Goal: Task Accomplishment & Management: Manage account settings

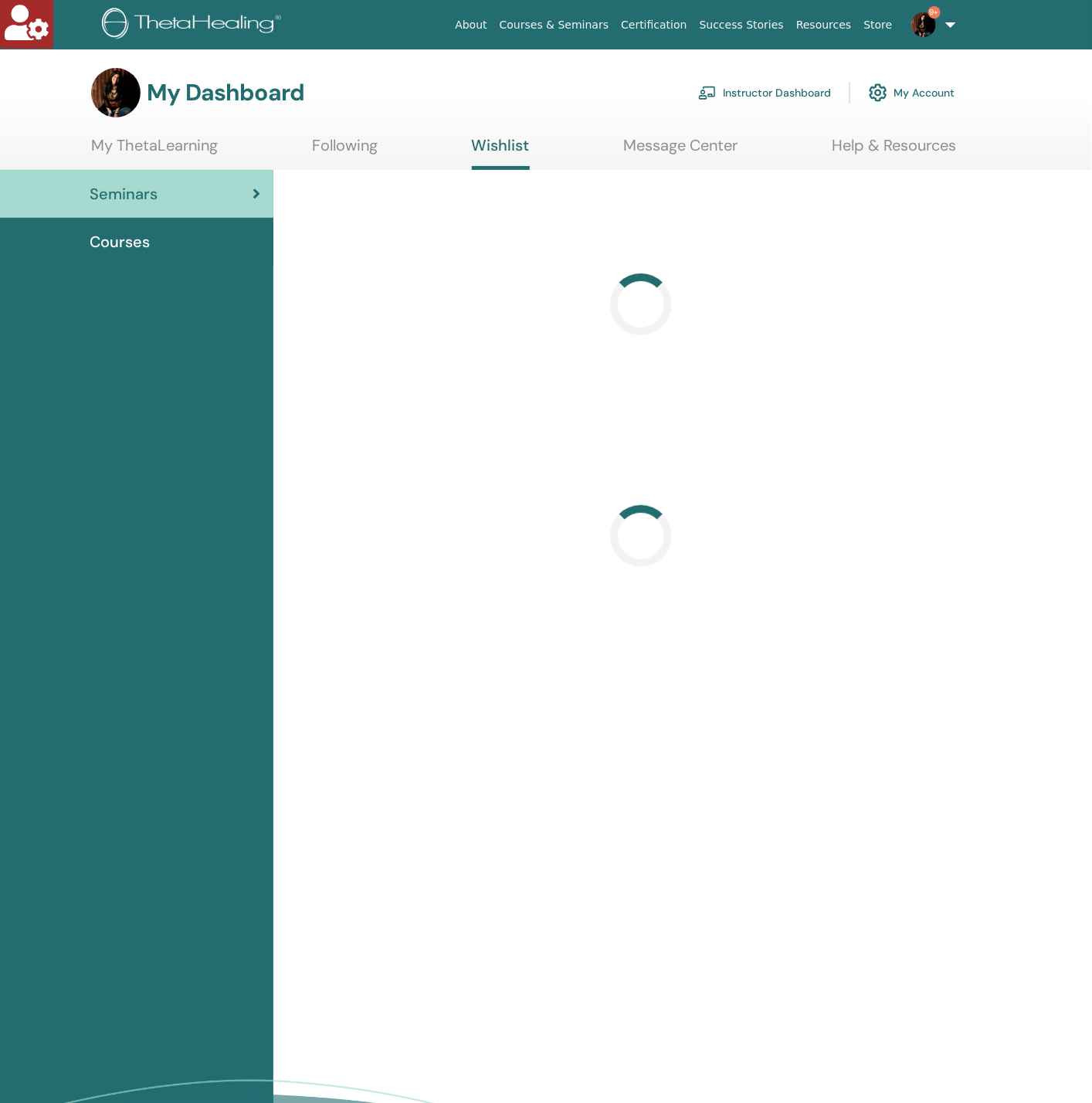
click at [732, 100] on link "Instructor Dashboard" at bounding box center [764, 92] width 132 height 34
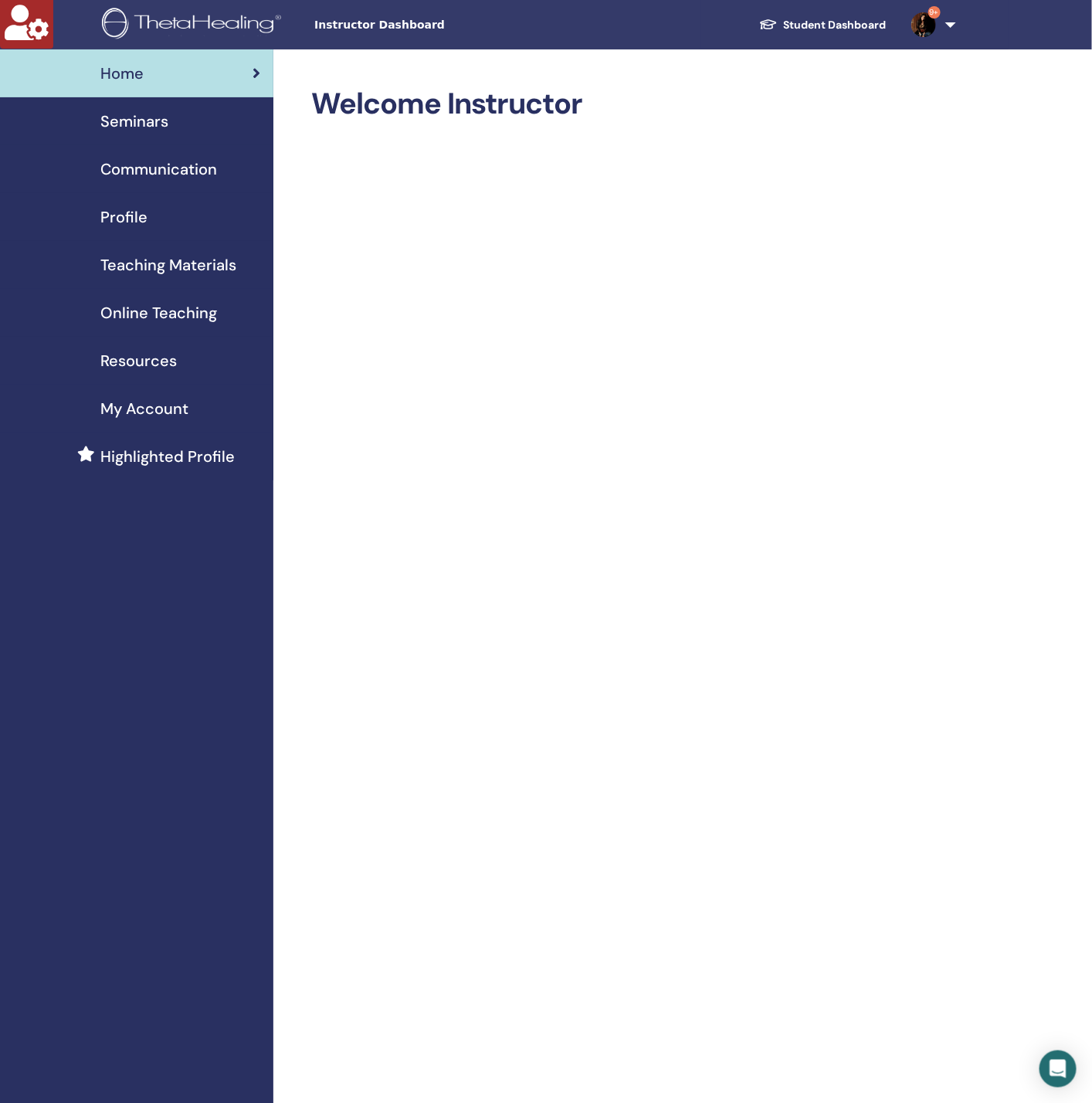
click at [158, 116] on span "Seminars" at bounding box center [133, 121] width 68 height 23
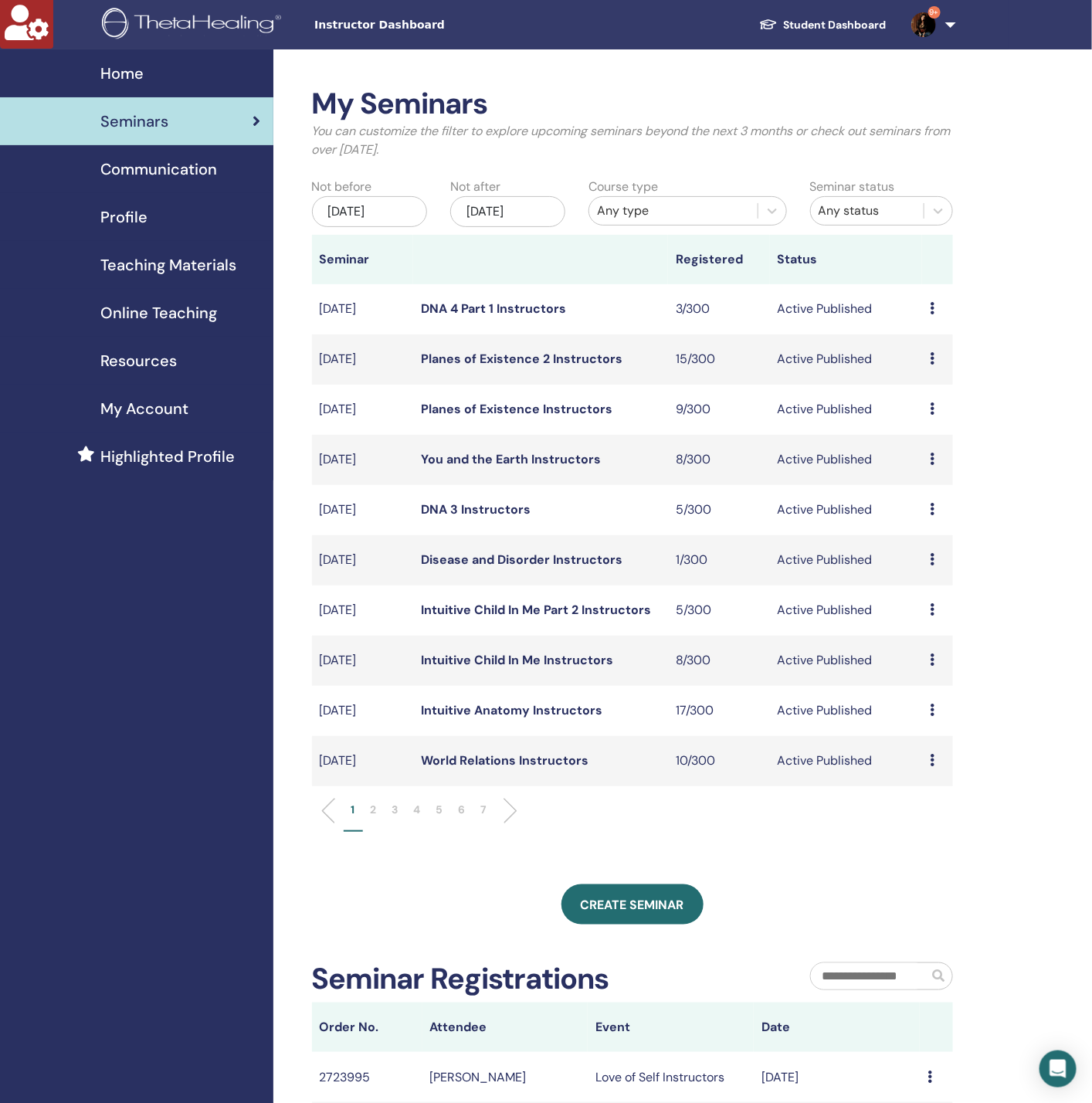
click at [412, 200] on div "[DATE]" at bounding box center [369, 211] width 115 height 30
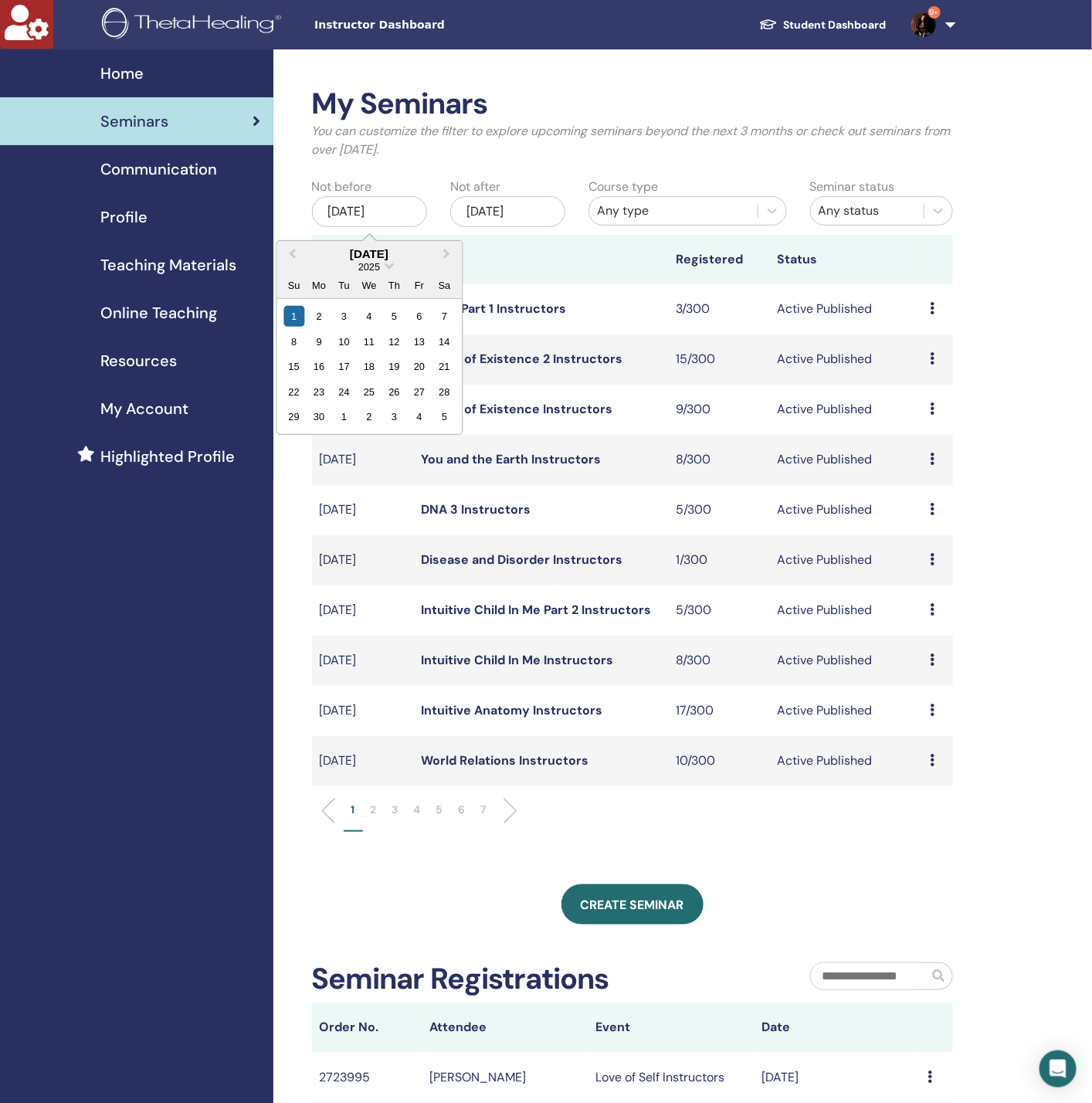
click at [547, 200] on div "[DATE]" at bounding box center [508, 211] width 115 height 30
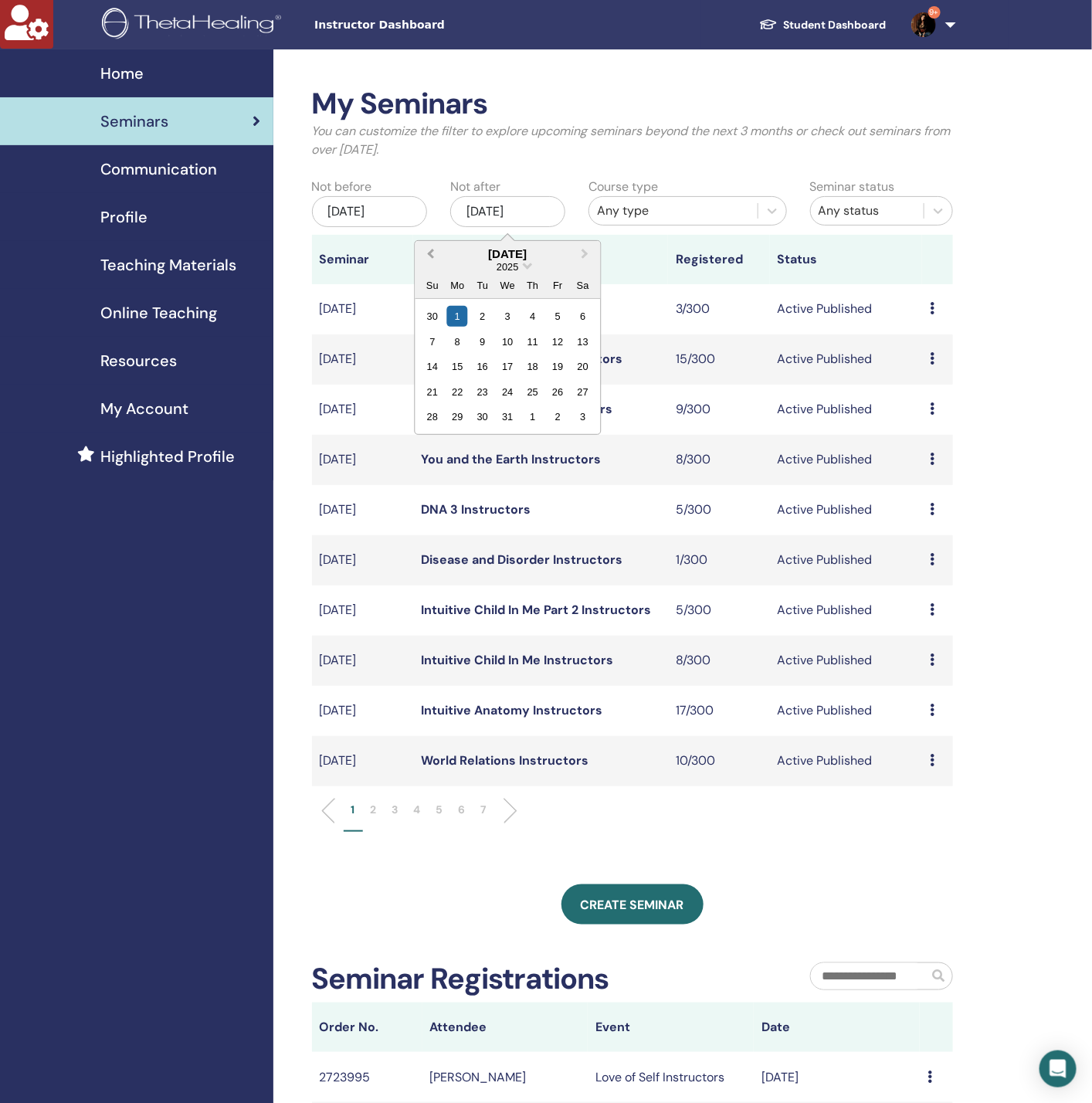
click at [430, 251] on span "Previous Month" at bounding box center [430, 253] width 0 height 16
click at [428, 251] on button "Previous Month" at bounding box center [429, 255] width 25 height 25
click at [458, 311] on div "1" at bounding box center [457, 316] width 21 height 21
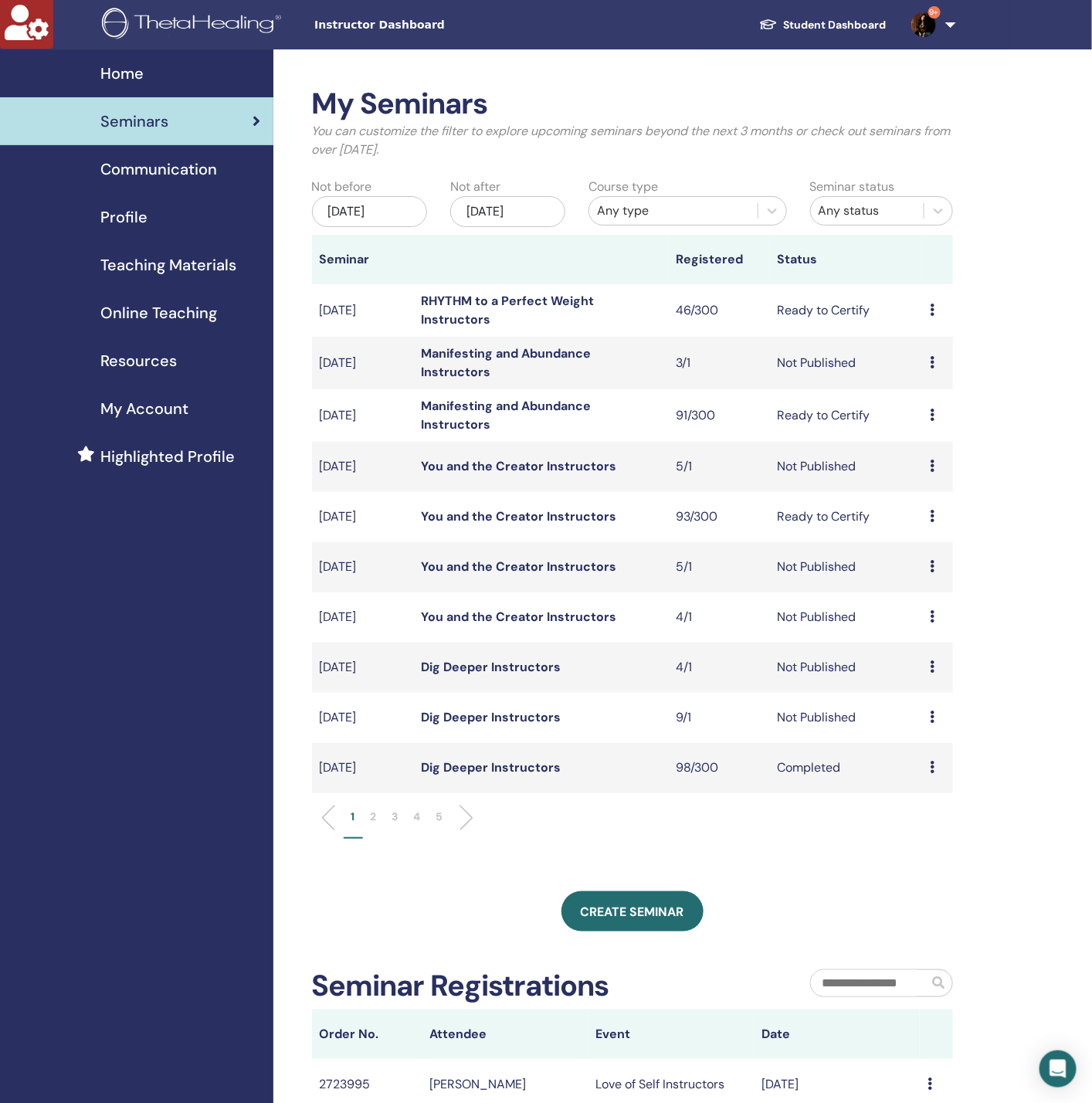
click at [497, 198] on div "[DATE]" at bounding box center [508, 211] width 115 height 30
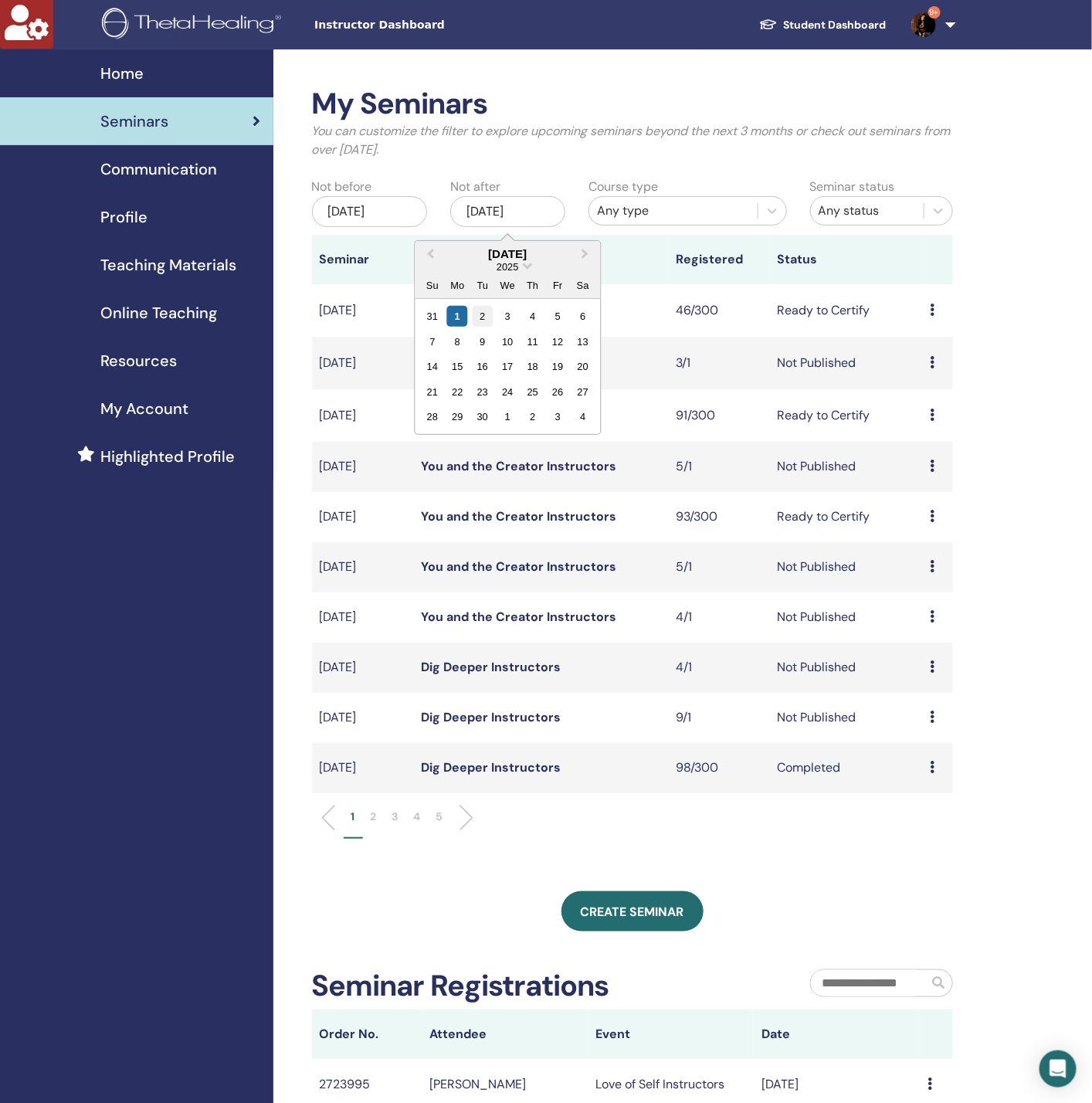
click at [486, 311] on div "2" at bounding box center [482, 316] width 21 height 21
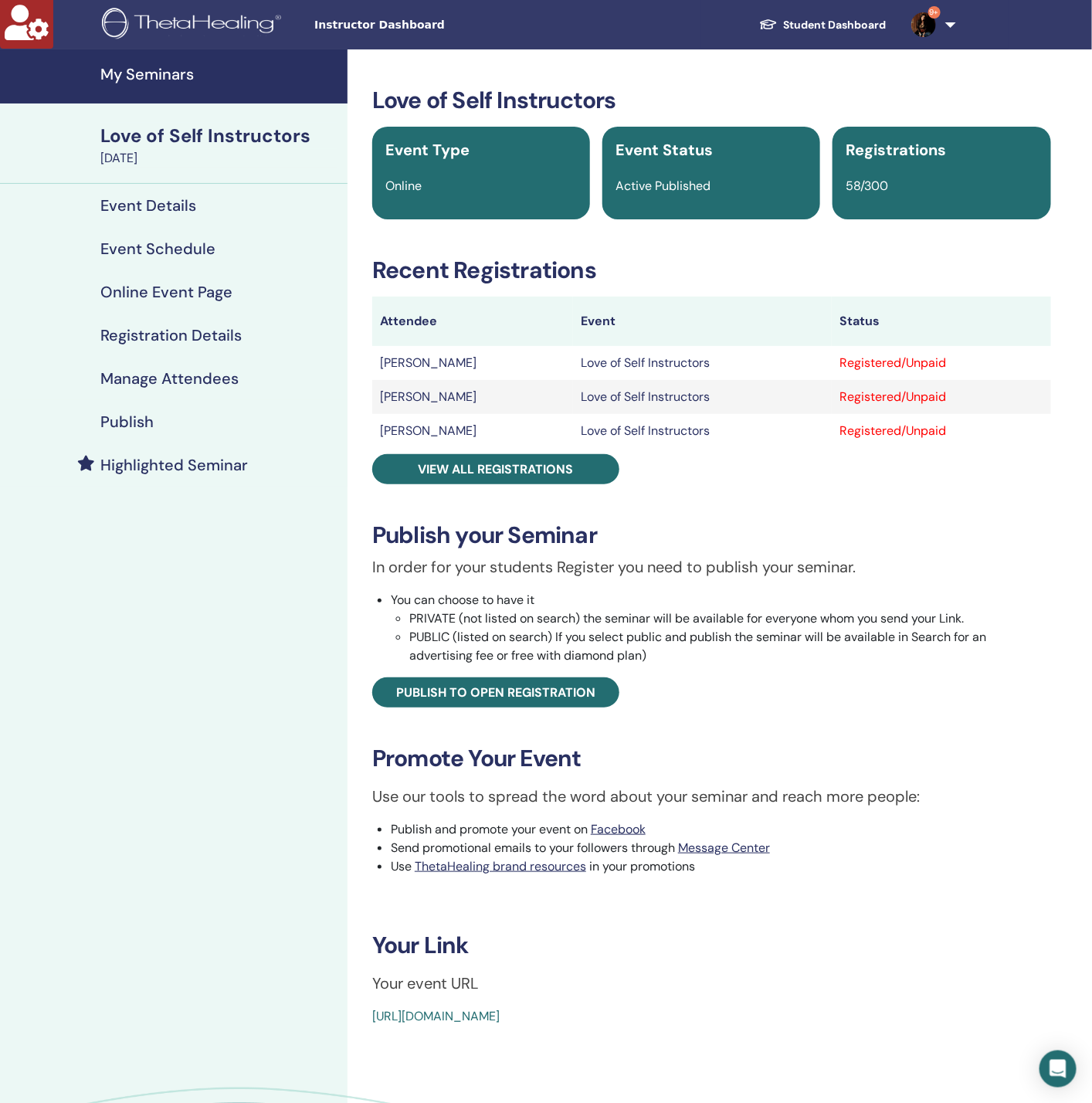
click at [215, 362] on link "Manage Attendees" at bounding box center [173, 377] width 348 height 43
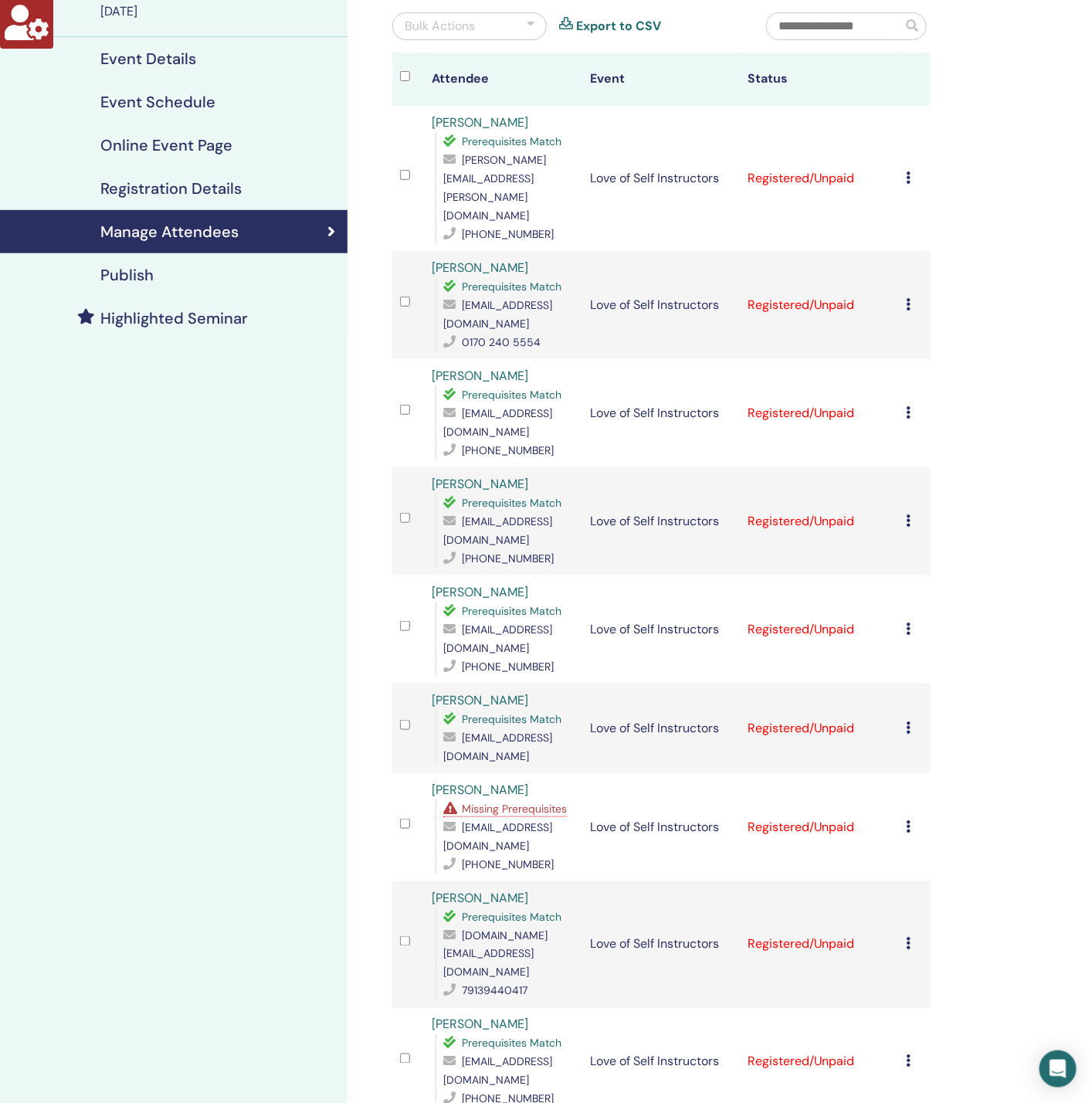
scroll to position [231, 0]
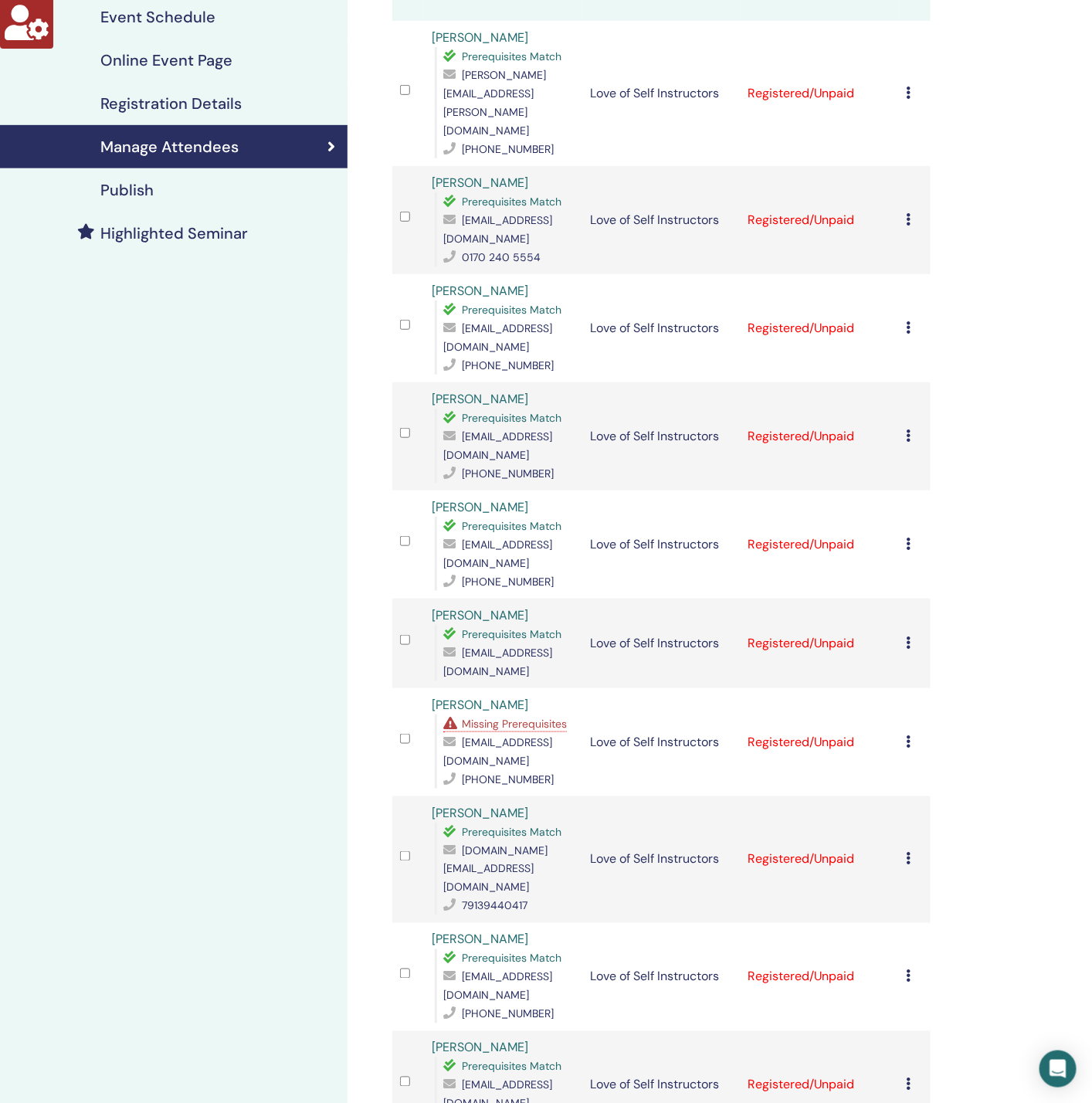
click at [512, 716] on span "Missing Prerequisites" at bounding box center [515, 723] width 105 height 14
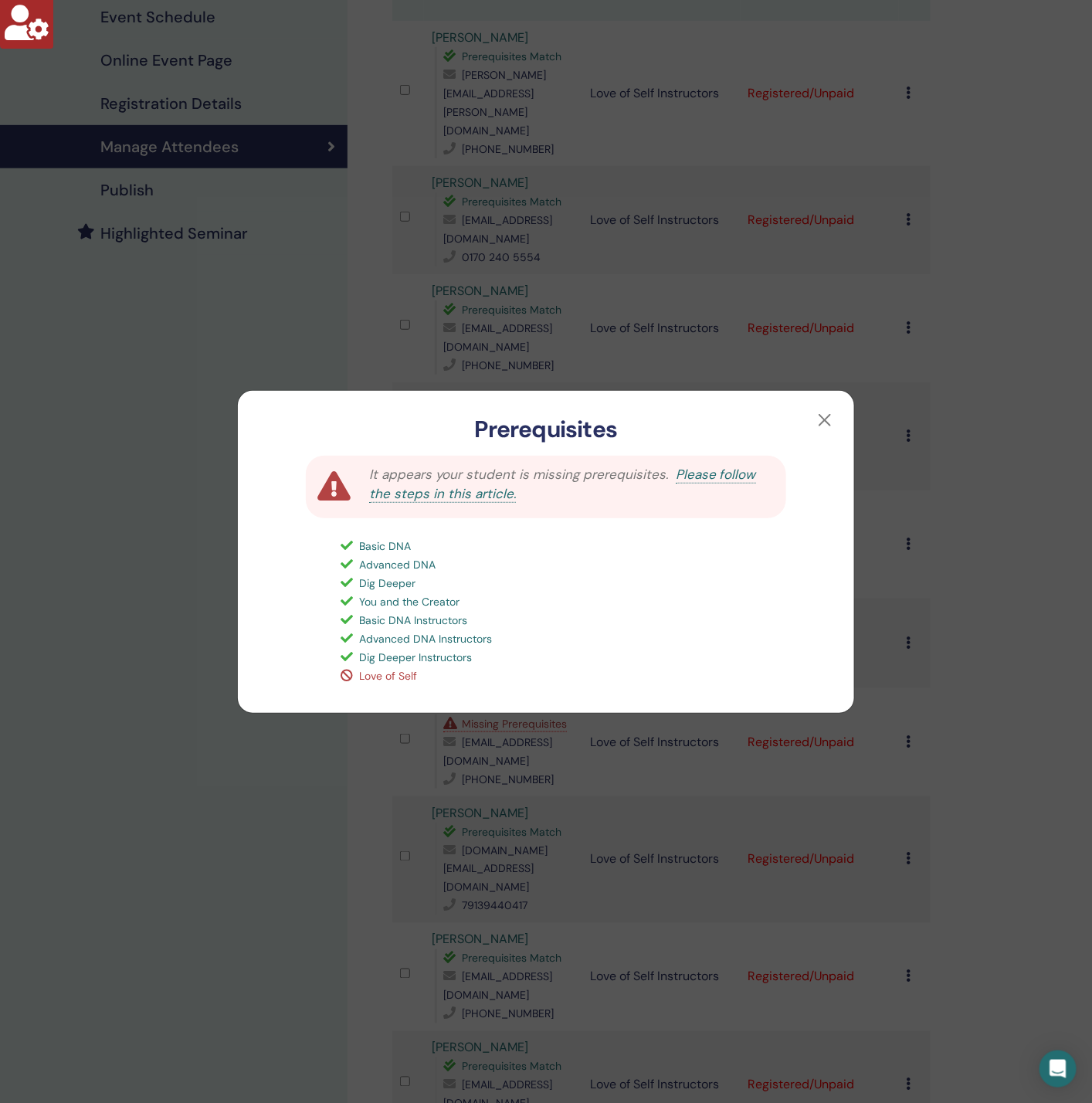
click at [186, 746] on div "Prerequisites It appears your student is missing prerequisites. Please follow t…" at bounding box center [546, 552] width 1092 height 1103
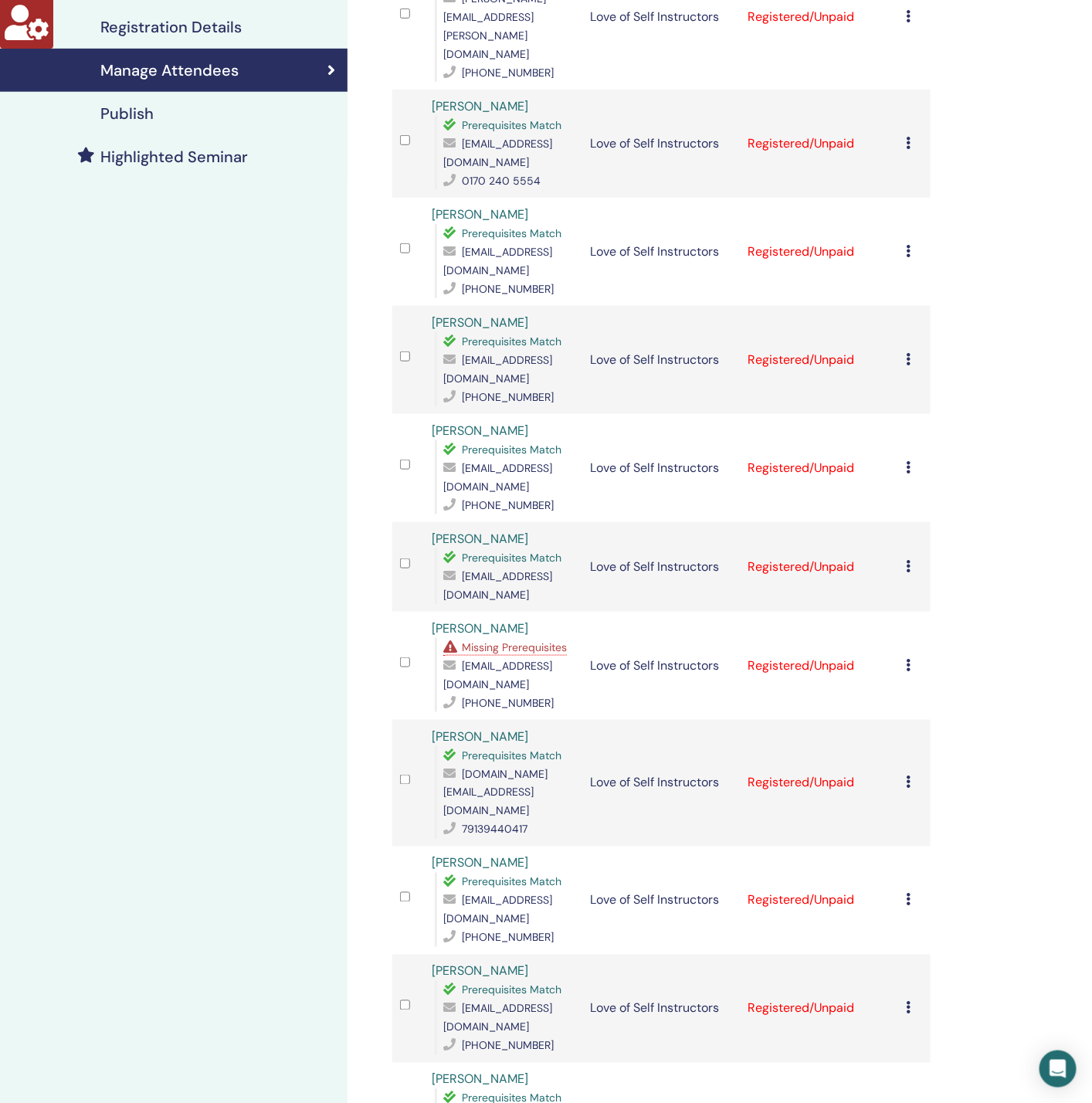
scroll to position [348, 0]
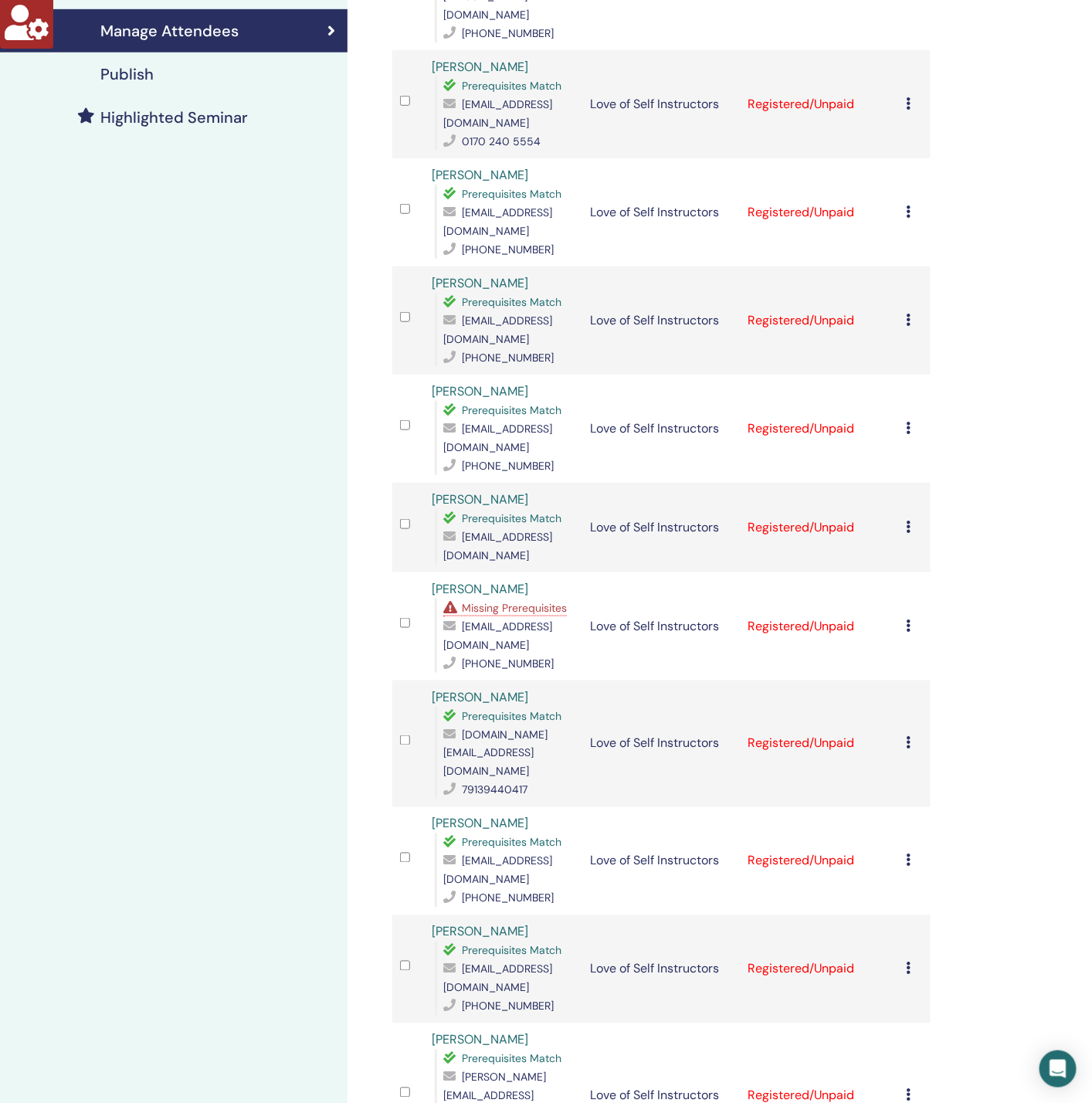
click at [514, 619] on span "alenich-@mail.ru" at bounding box center [497, 635] width 109 height 32
copy span "alenich-@mail.ru"
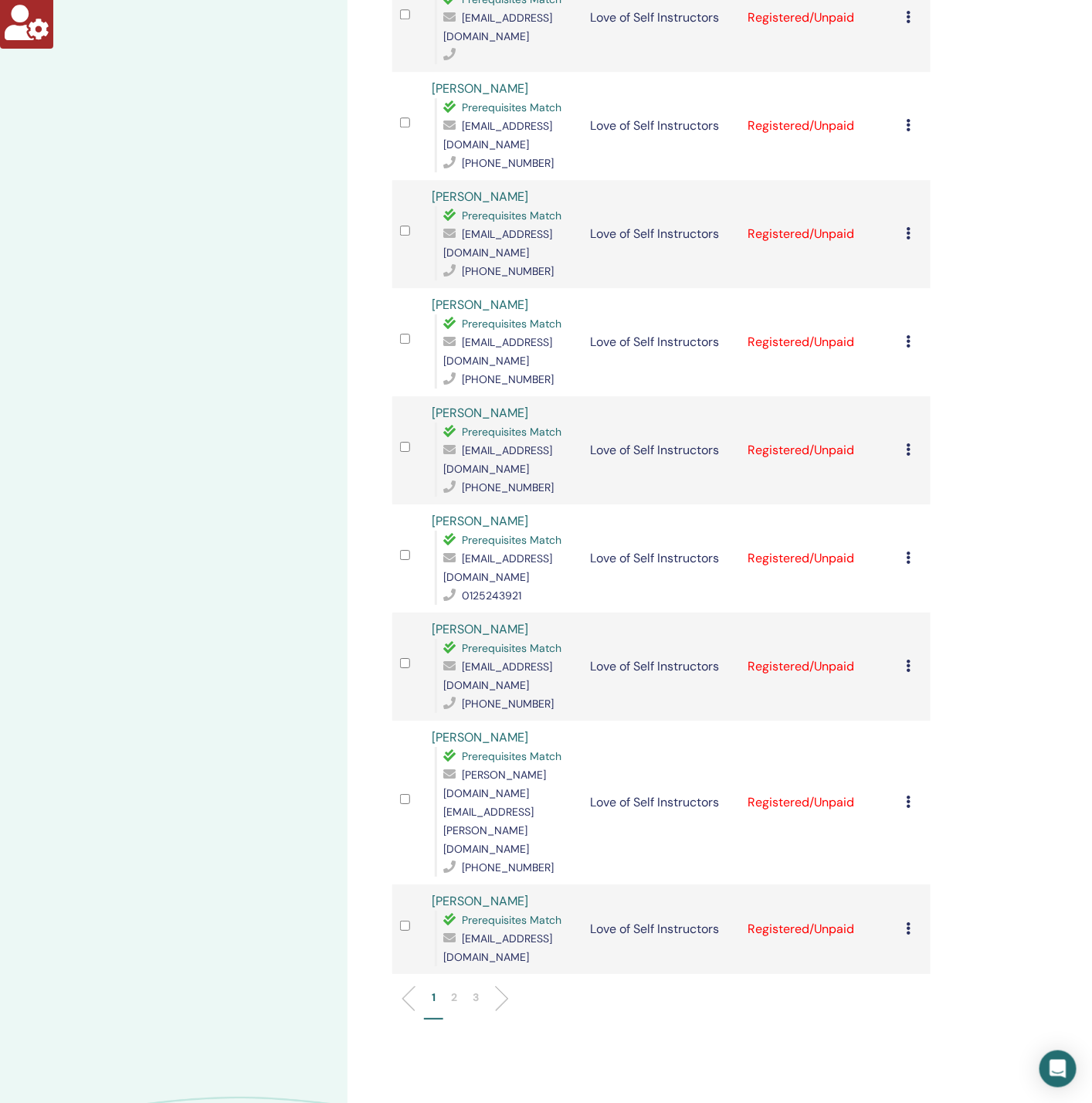
scroll to position [1756, 0]
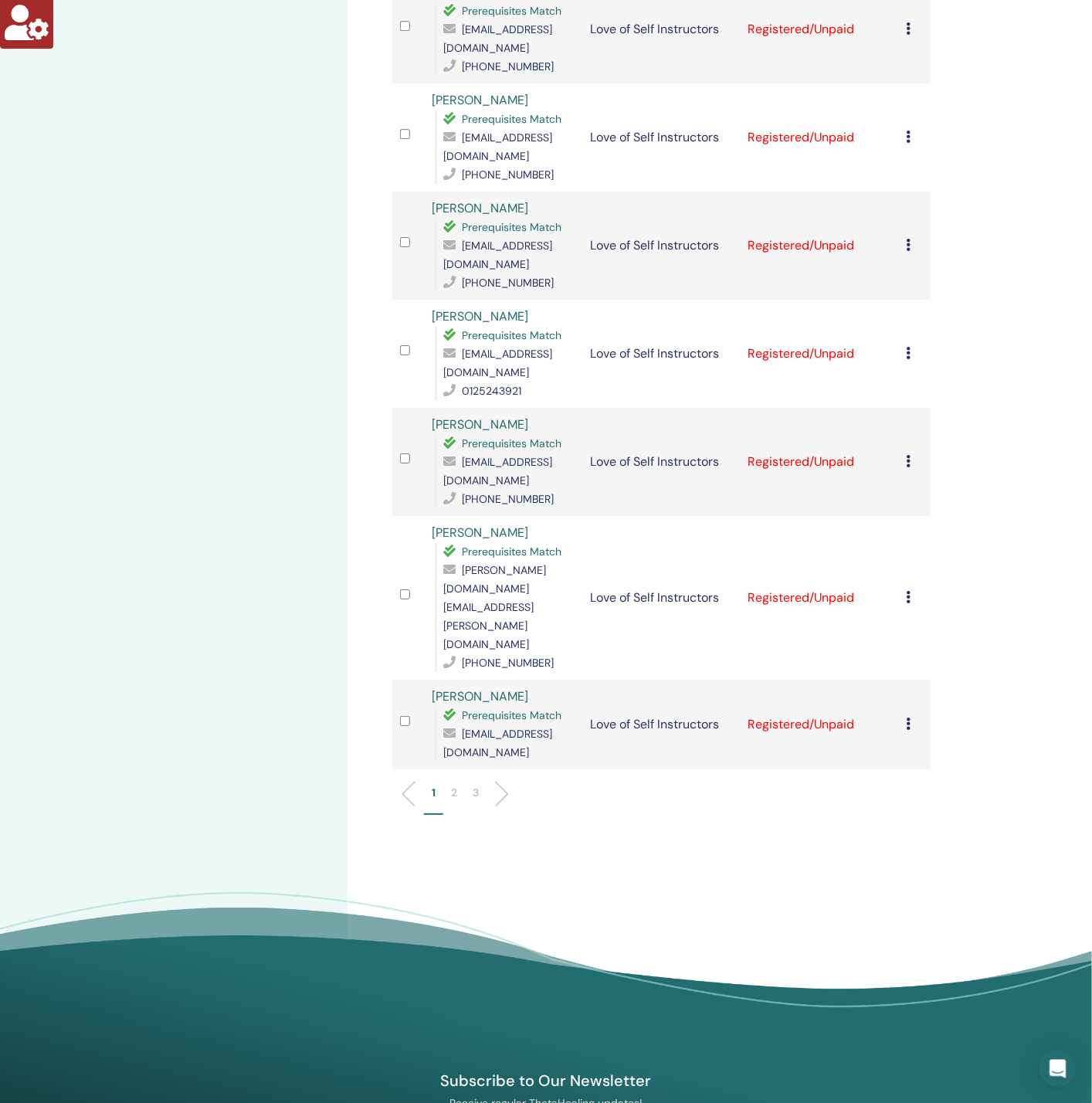
click at [456, 785] on p "2" at bounding box center [454, 792] width 6 height 16
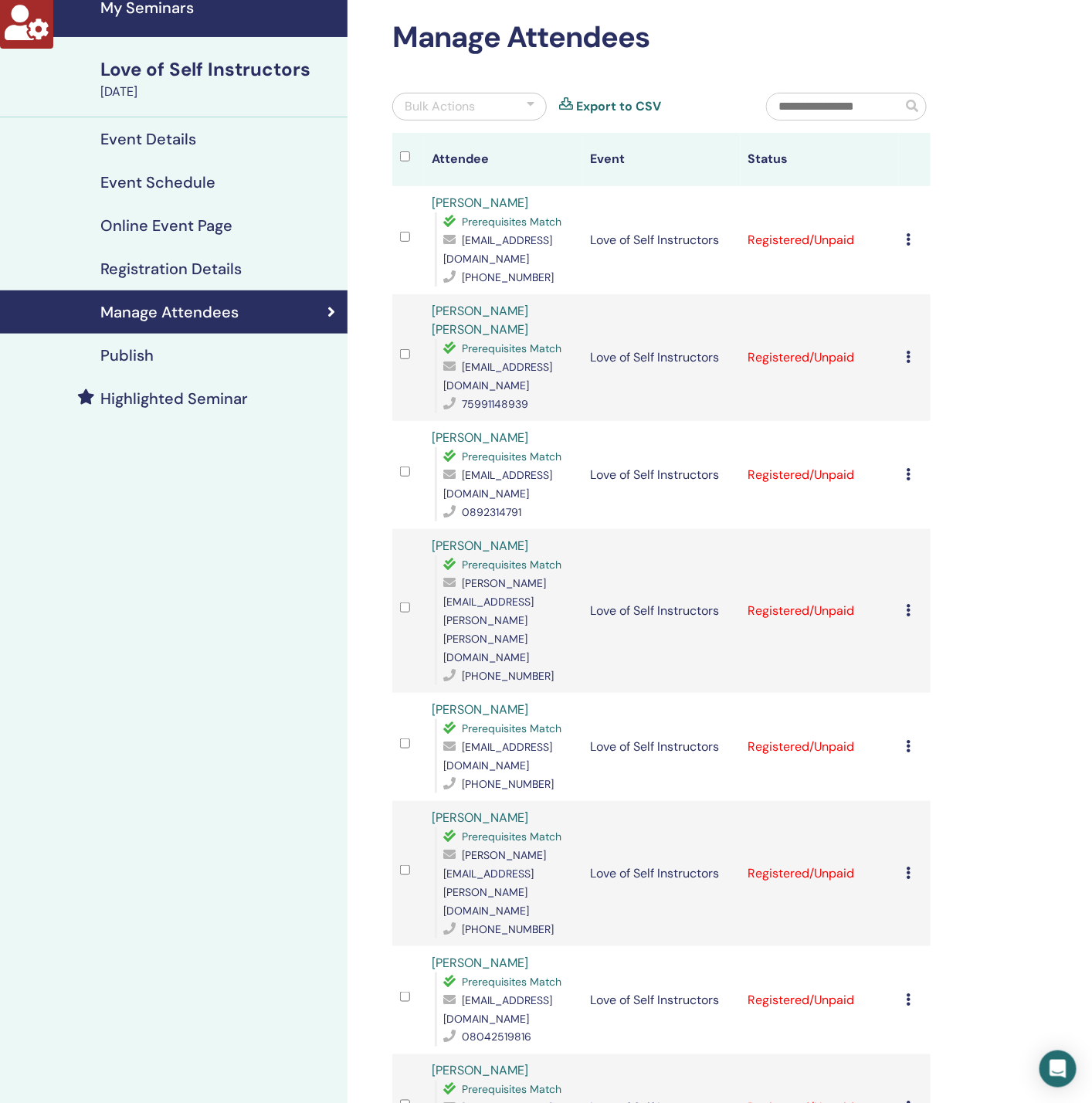
scroll to position [0, 0]
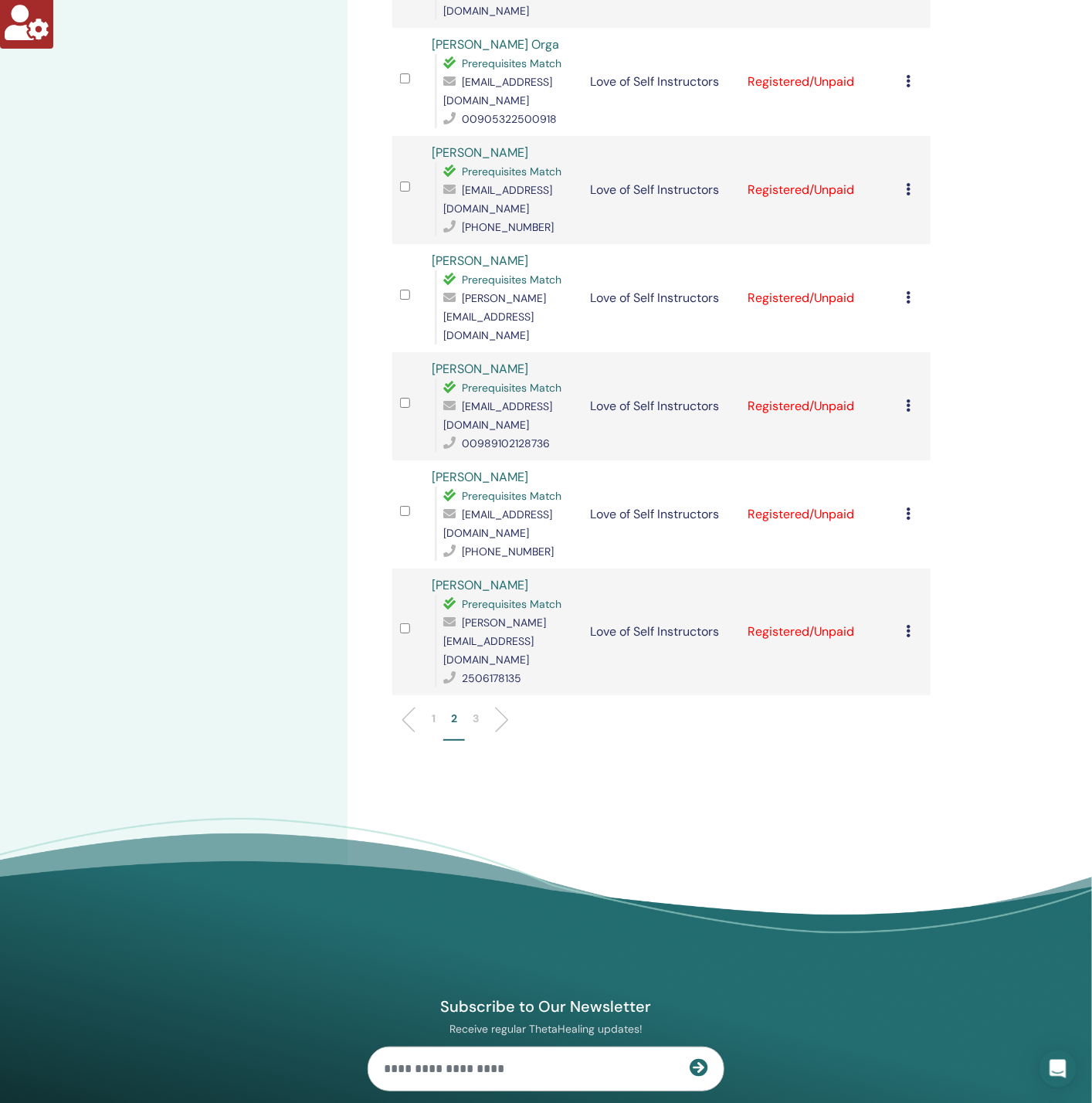
click at [473, 711] on p "3" at bounding box center [475, 718] width 6 height 16
